Goal: Information Seeking & Learning: Learn about a topic

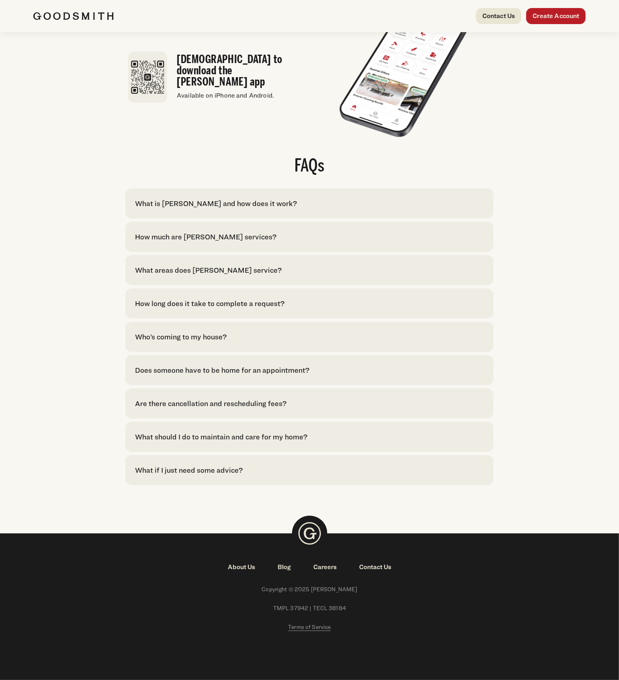
click at [231, 234] on div "How much are [PERSON_NAME] services?" at bounding box center [205, 236] width 141 height 11
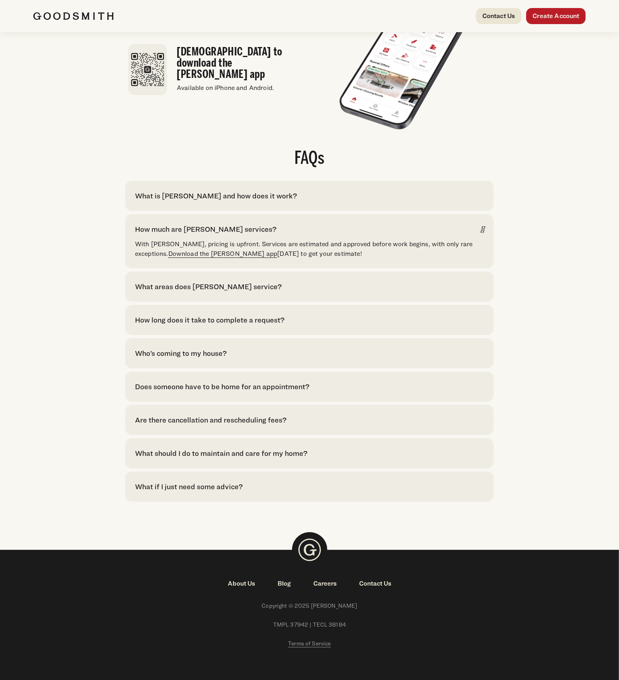
click at [222, 257] on link "Download the [PERSON_NAME] app" at bounding box center [222, 254] width 109 height 8
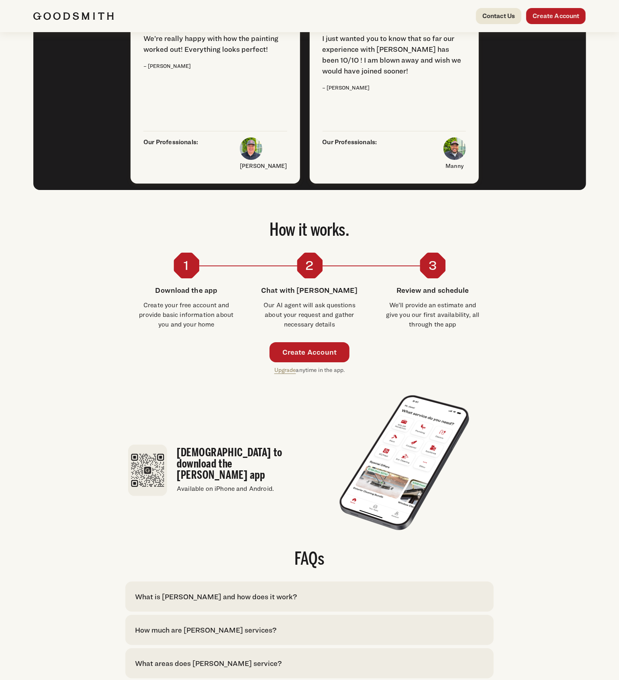
scroll to position [1539, 0]
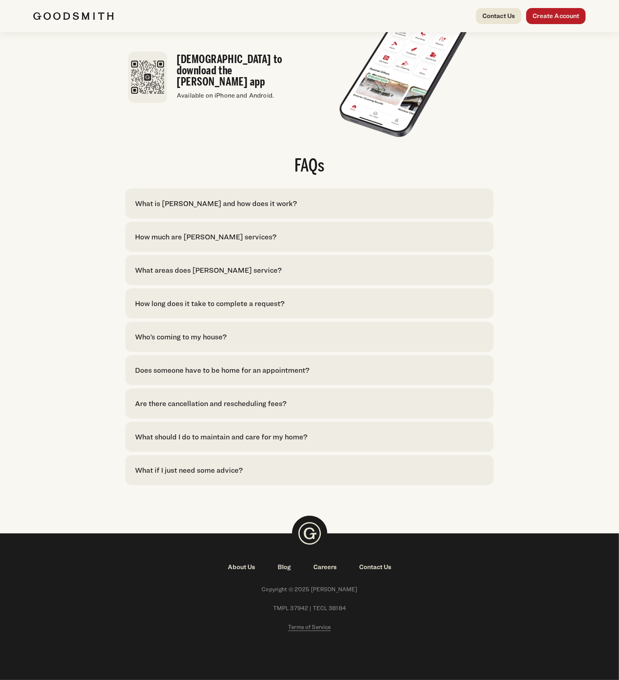
click at [227, 276] on div "What areas does Goodsmith service? We currently serve Houston. Click here to se…" at bounding box center [309, 270] width 368 height 30
click at [227, 273] on div "What areas does [PERSON_NAME] service?" at bounding box center [208, 270] width 147 height 11
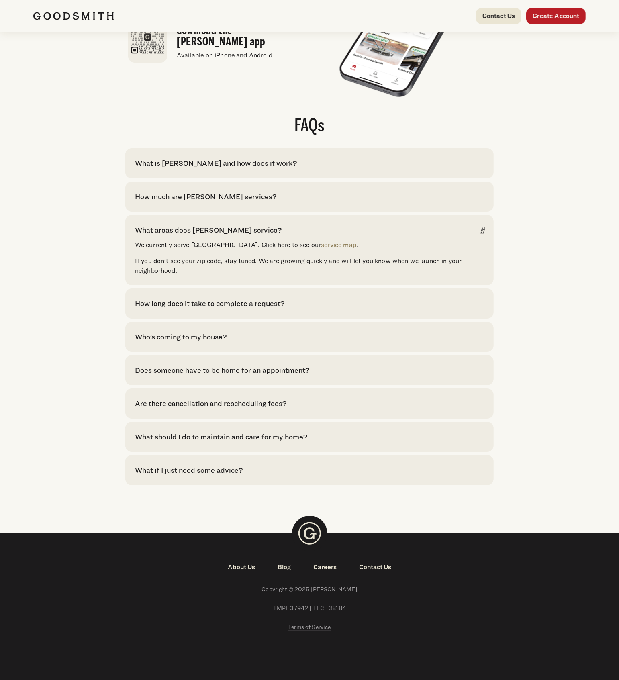
scroll to position [1579, 0]
click at [289, 250] on div "We currently serve Houston. Click here to see our service map . If you don’t se…" at bounding box center [309, 257] width 349 height 35
click at [321, 243] on link "service map" at bounding box center [338, 245] width 35 height 8
